Goal: Check status: Check status

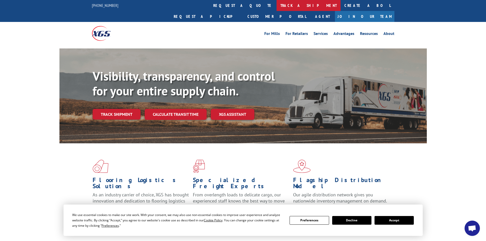
click at [276, 5] on link "track a shipment" at bounding box center [308, 5] width 64 height 11
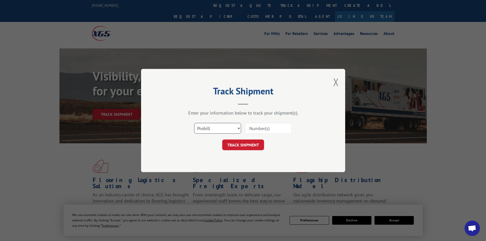
click at [238, 126] on select "Select category... Probill BOL PO" at bounding box center [217, 128] width 47 height 11
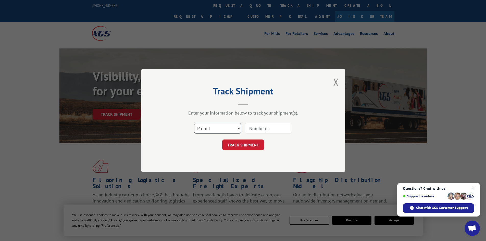
select select "bol"
click at [194, 123] on select "Select category... Probill BOL PO" at bounding box center [217, 128] width 47 height 11
click at [276, 125] on input at bounding box center [268, 128] width 47 height 11
click at [282, 131] on input at bounding box center [268, 128] width 47 height 11
type input "7072540"
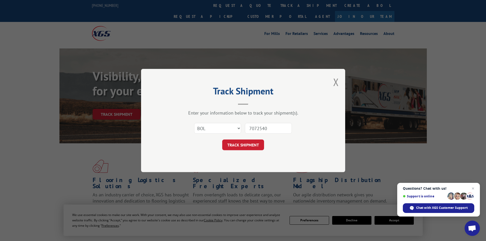
click button "TRACK SHIPMENT" at bounding box center [243, 144] width 42 height 11
